Goal: Book appointment/travel/reservation

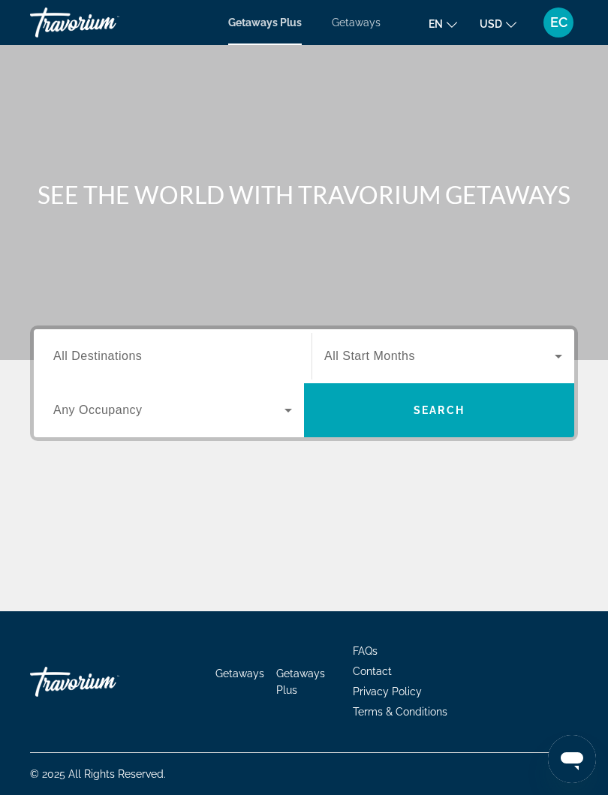
click at [368, 28] on span "Getaways" at bounding box center [356, 23] width 49 height 12
click at [112, 361] on span "All Destinations" at bounding box center [97, 356] width 89 height 13
click at [112, 361] on input "Destination All Destinations" at bounding box center [172, 357] width 239 height 18
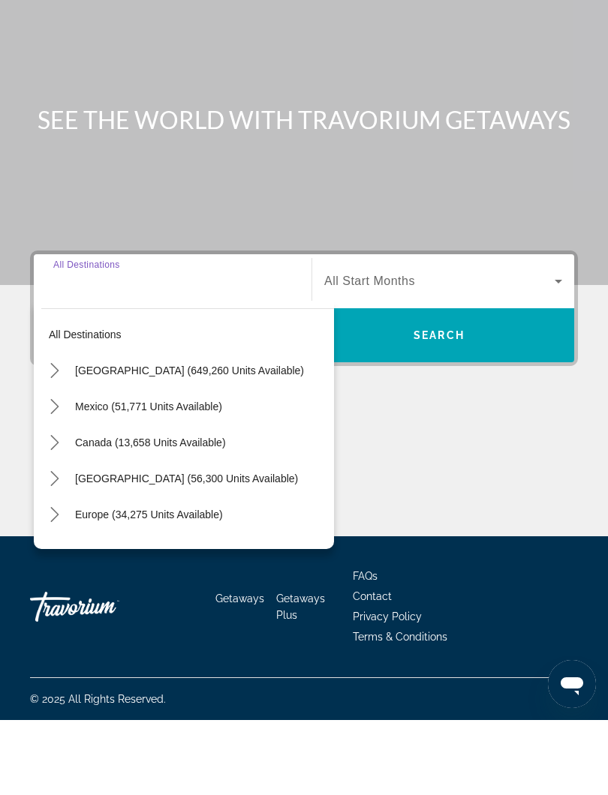
scroll to position [14, 0]
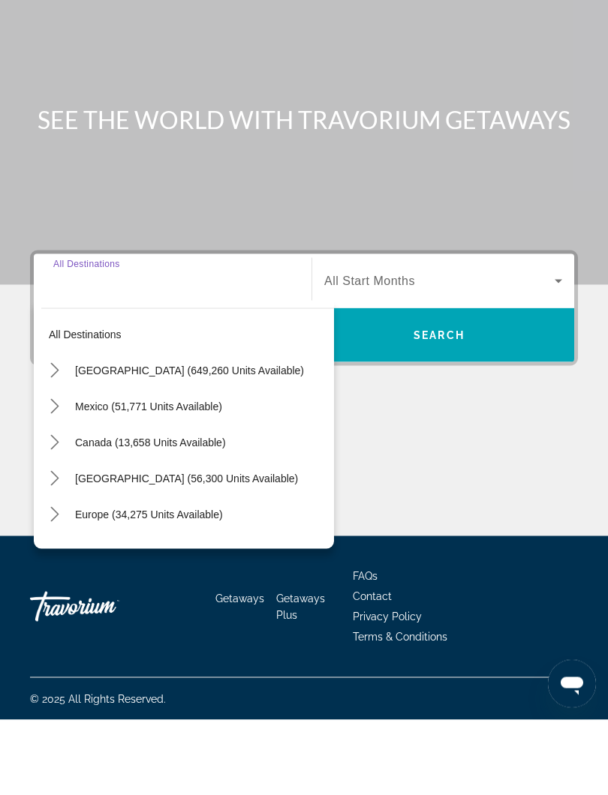
click at [63, 541] on mat-icon "Toggle Caribbean & Atlantic Islands (56,300 units available) submenu" at bounding box center [54, 554] width 26 height 26
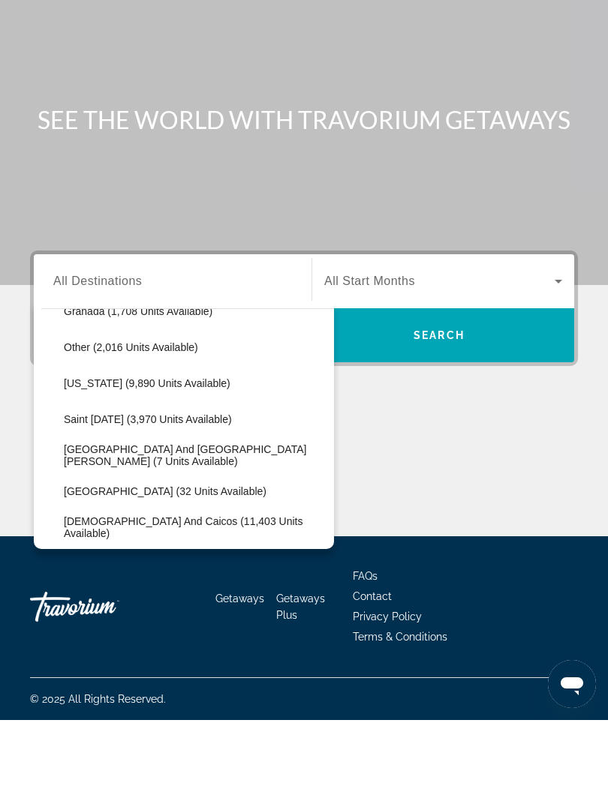
scroll to position [410, 0]
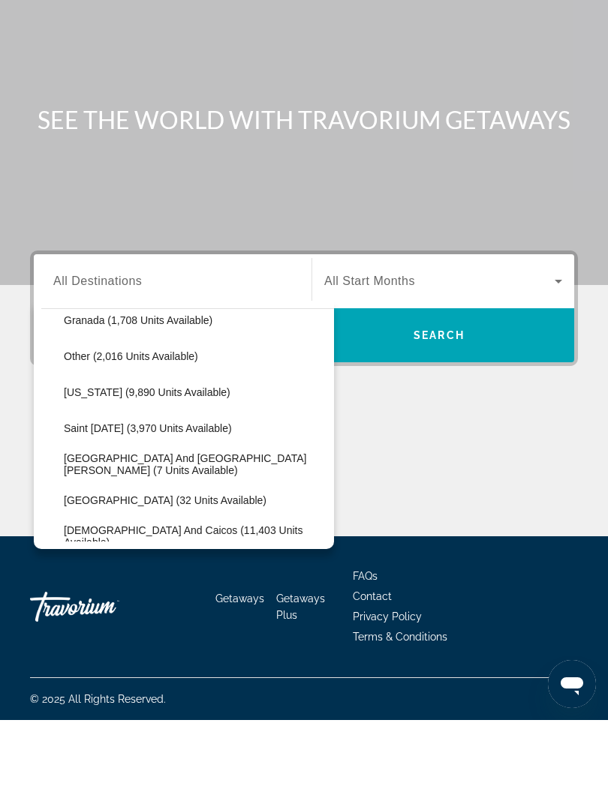
click at [165, 461] on span "[US_STATE] (9,890 units available)" at bounding box center [147, 467] width 167 height 12
type input "**********"
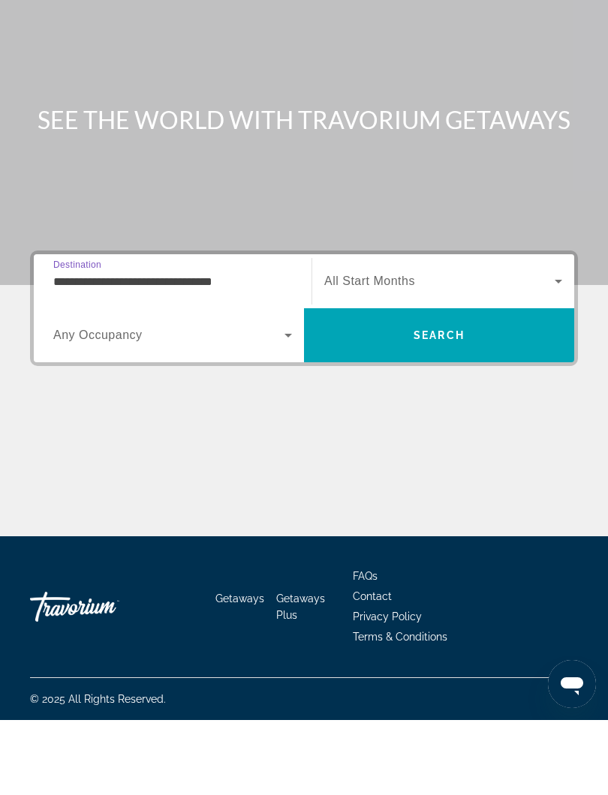
click at [443, 392] on span "Search" at bounding box center [439, 410] width 270 height 36
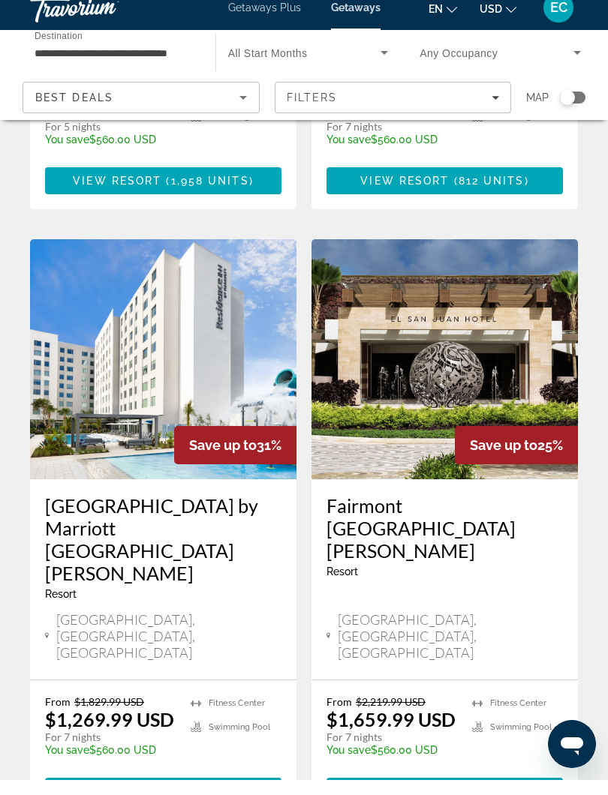
scroll to position [2344, 0]
